Goal: Information Seeking & Learning: Learn about a topic

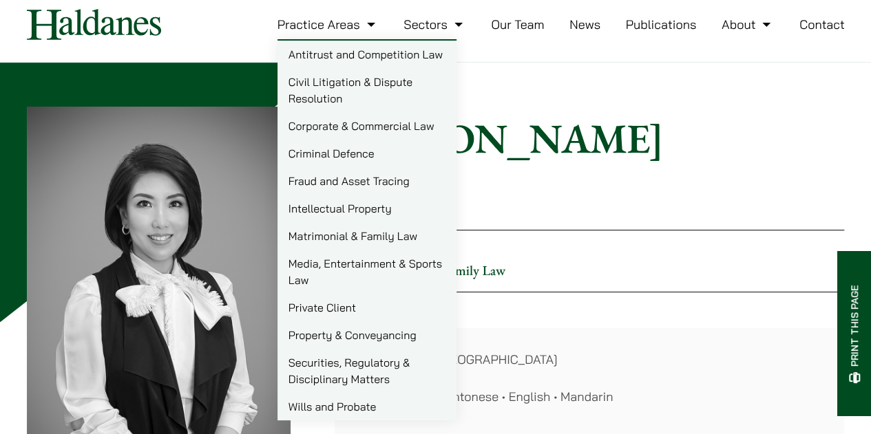
scroll to position [45, 0]
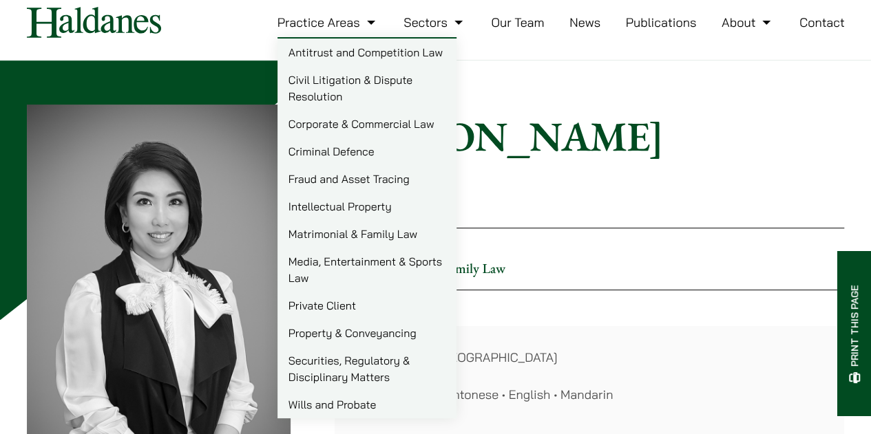
click at [358, 236] on link "Matrimonial & Family Law" at bounding box center [366, 234] width 179 height 28
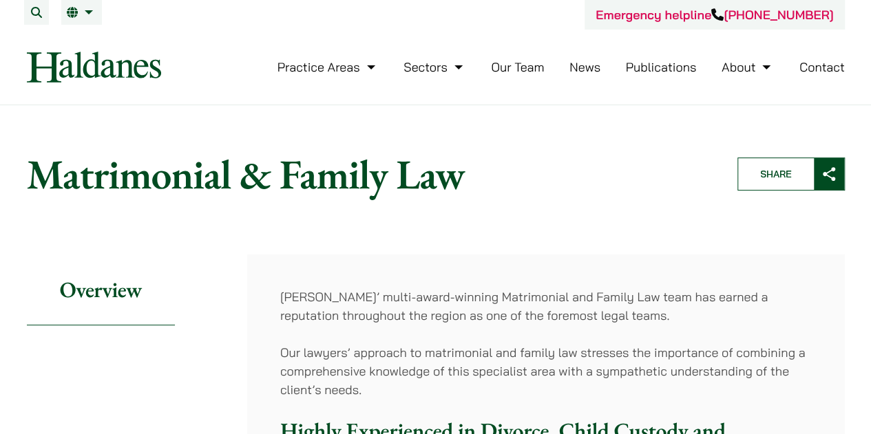
click at [100, 65] on img at bounding box center [94, 67] width 134 height 31
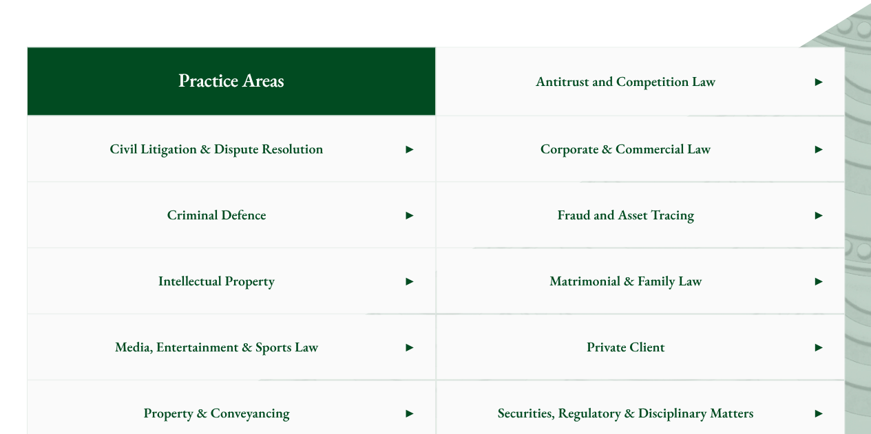
scroll to position [728, 0]
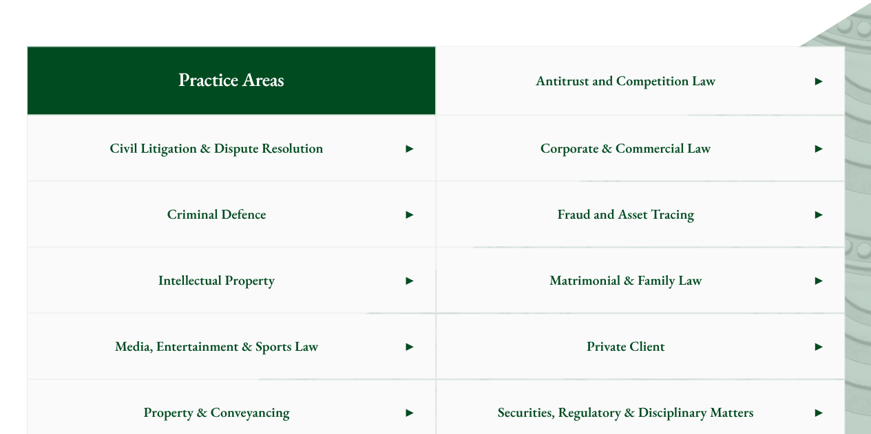
click at [617, 258] on span "Matrimonial & Family Law" at bounding box center [625, 280] width 379 height 65
